Goal: Task Accomplishment & Management: Manage account settings

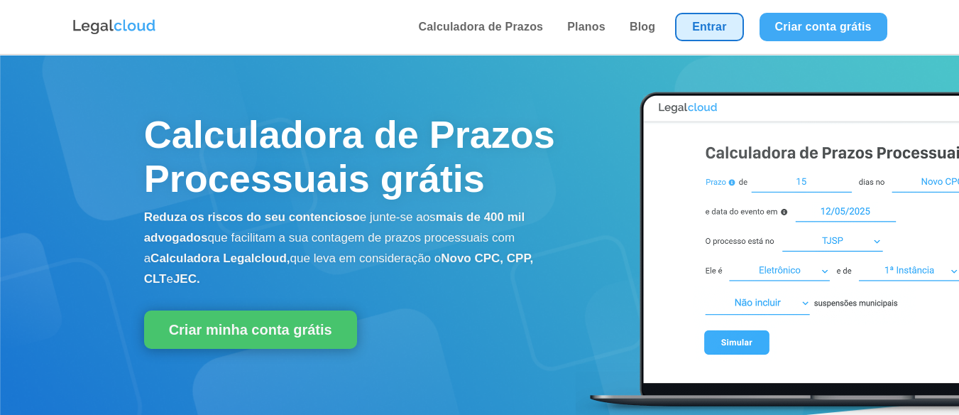
click at [701, 30] on link "Entrar" at bounding box center [709, 27] width 68 height 28
click at [715, 24] on link "Entrar" at bounding box center [709, 27] width 68 height 28
